Goal: Task Accomplishment & Management: Manage account settings

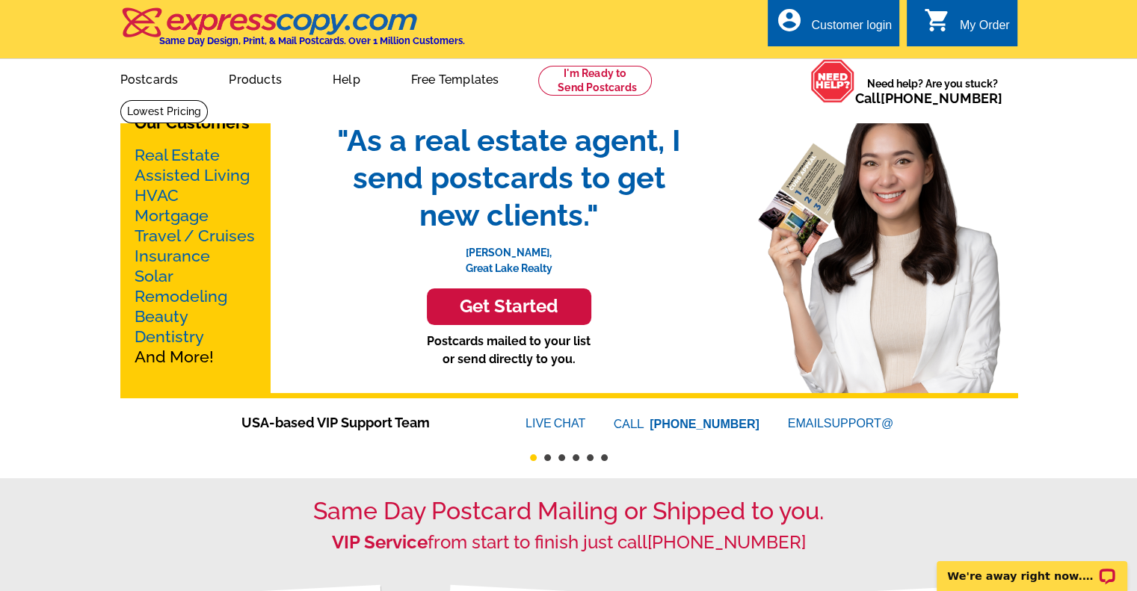
click at [873, 23] on div "Customer login" at bounding box center [851, 29] width 81 height 21
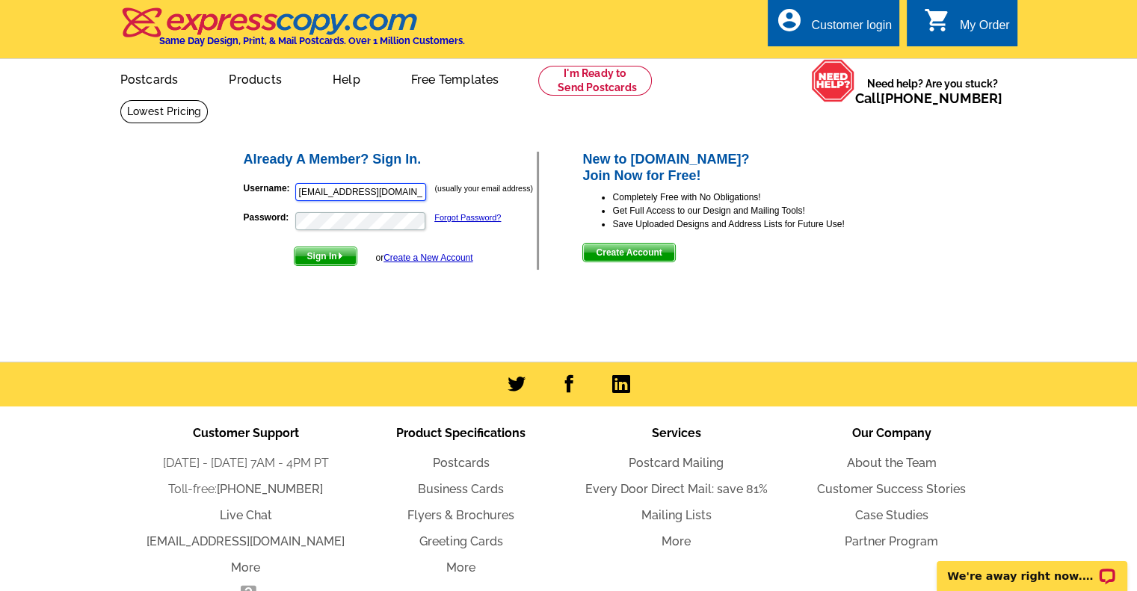
click at [377, 191] on input "[EMAIL_ADDRESS][DOMAIN_NAME]" at bounding box center [360, 192] width 131 height 18
type input "[EMAIL_ADDRESS][DOMAIN_NAME]"
click at [294, 247] on button "Sign In" at bounding box center [326, 256] width 64 height 19
